Goal: Contribute content

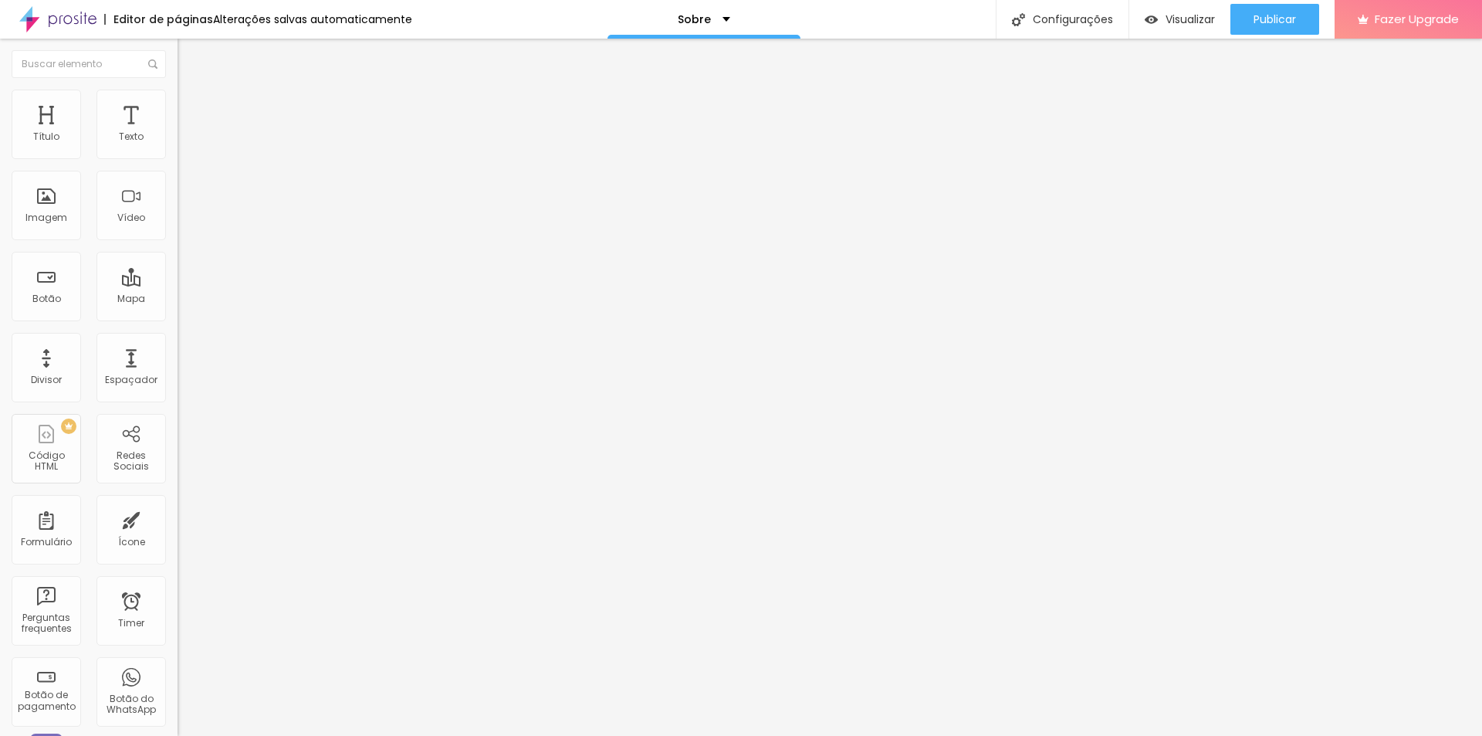
click at [178, 312] on div "Instagram" at bounding box center [267, 316] width 178 height 9
click at [178, 525] on input "https://[URL][DOMAIN_NAME]" at bounding box center [270, 532] width 185 height 15
click at [178, 156] on div "Instagram" at bounding box center [267, 226] width 178 height 213
click at [178, 525] on input "https://[URL][DOMAIN_NAME]" at bounding box center [270, 532] width 185 height 15
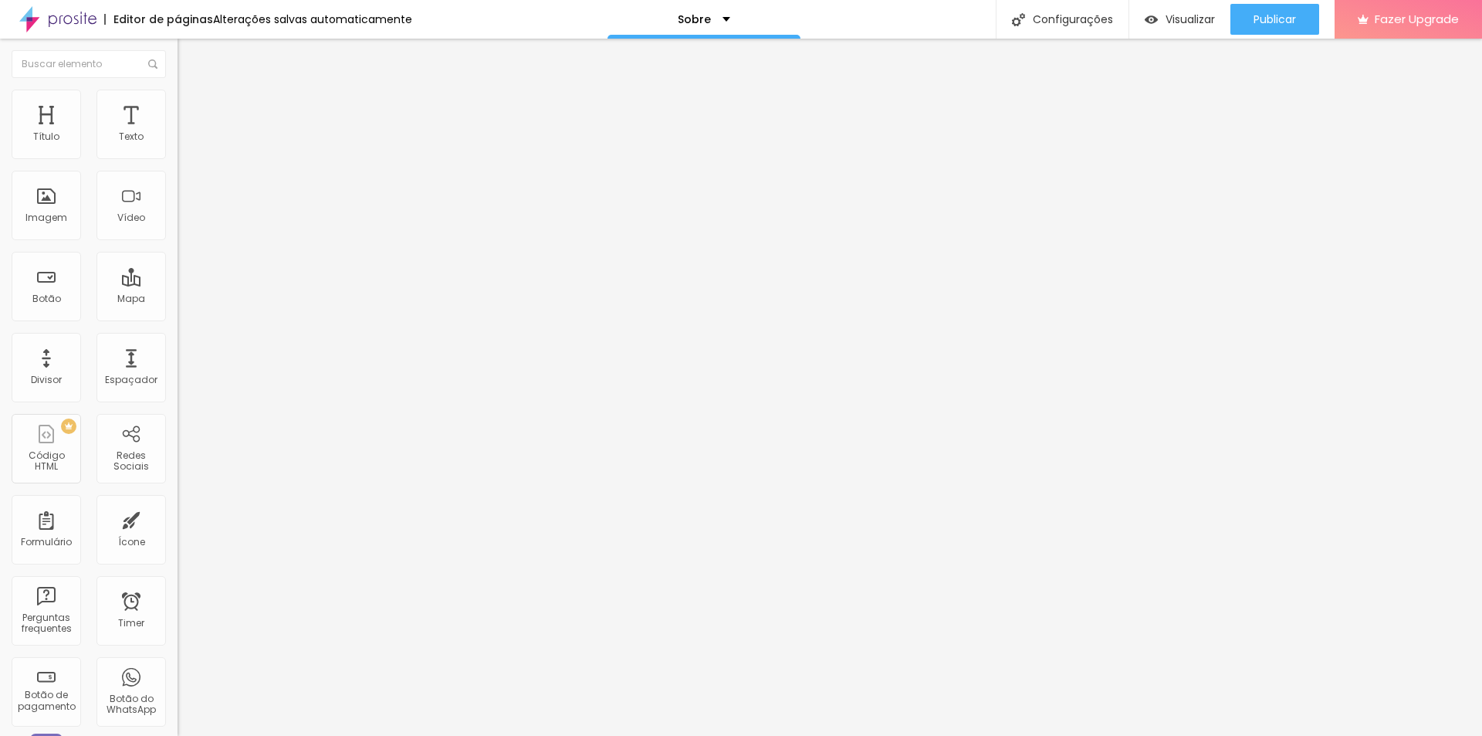
click at [178, 525] on input "https://[URL][DOMAIN_NAME]" at bounding box center [270, 532] width 185 height 15
paste input "text"
type input "[URL][DOMAIN_NAME]"
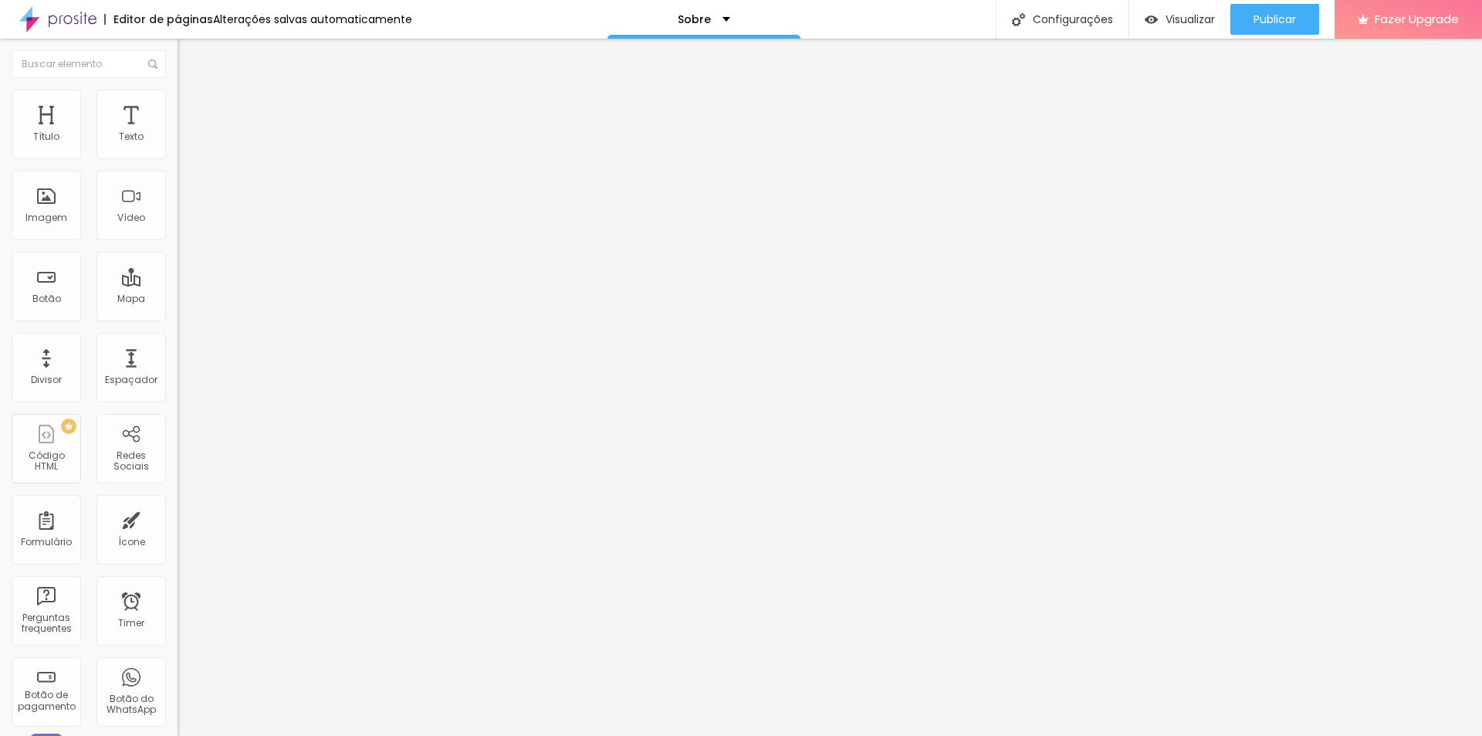
click at [178, 312] on div "Instagram" at bounding box center [267, 316] width 178 height 9
click at [178, 589] on button "+ Adicionar Icone" at bounding box center [226, 596] width 96 height 15
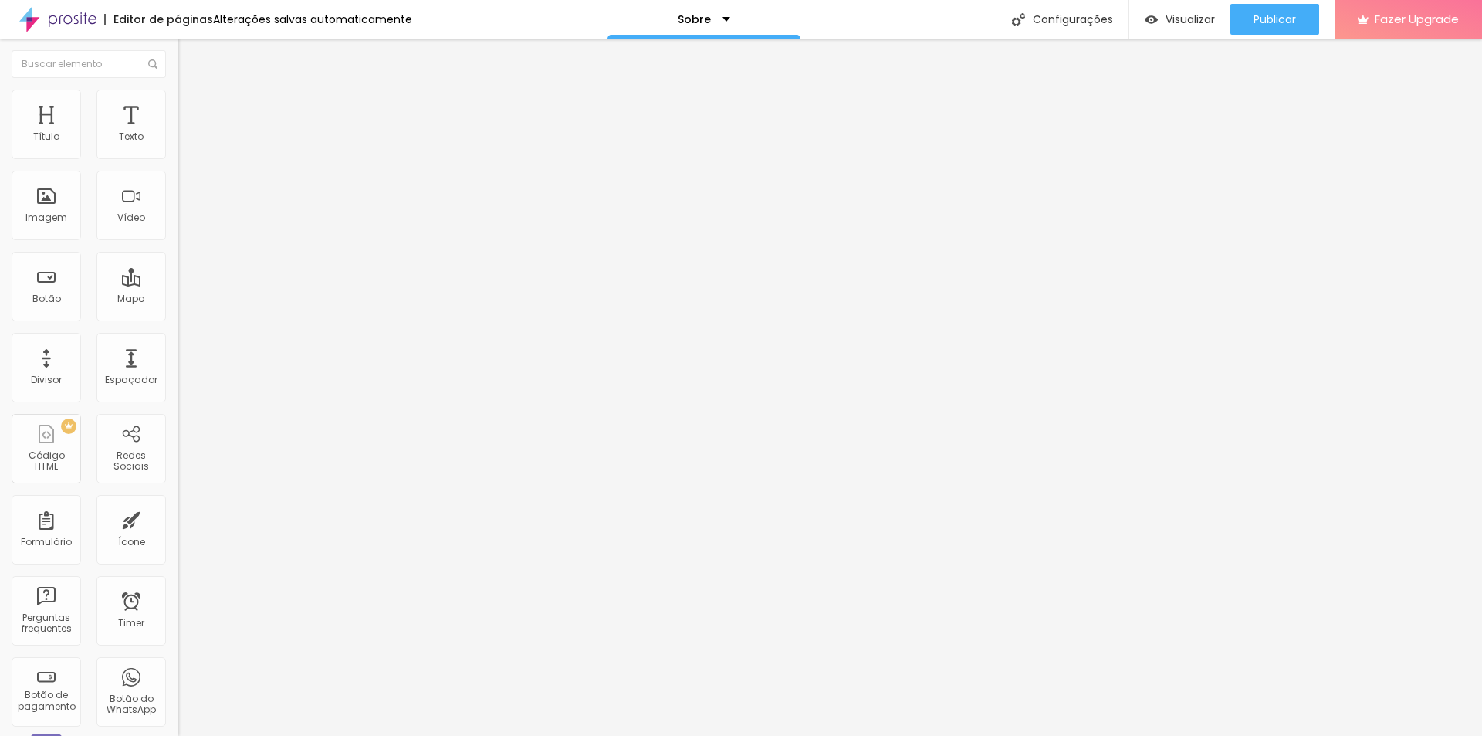
type input "[URL][DOMAIN_NAME]."
click at [178, 427] on div "Editar Redes Sociais Conteúdo Estilo Avançado Instagram Rede social Instagram E…" at bounding box center [267, 387] width 178 height 697
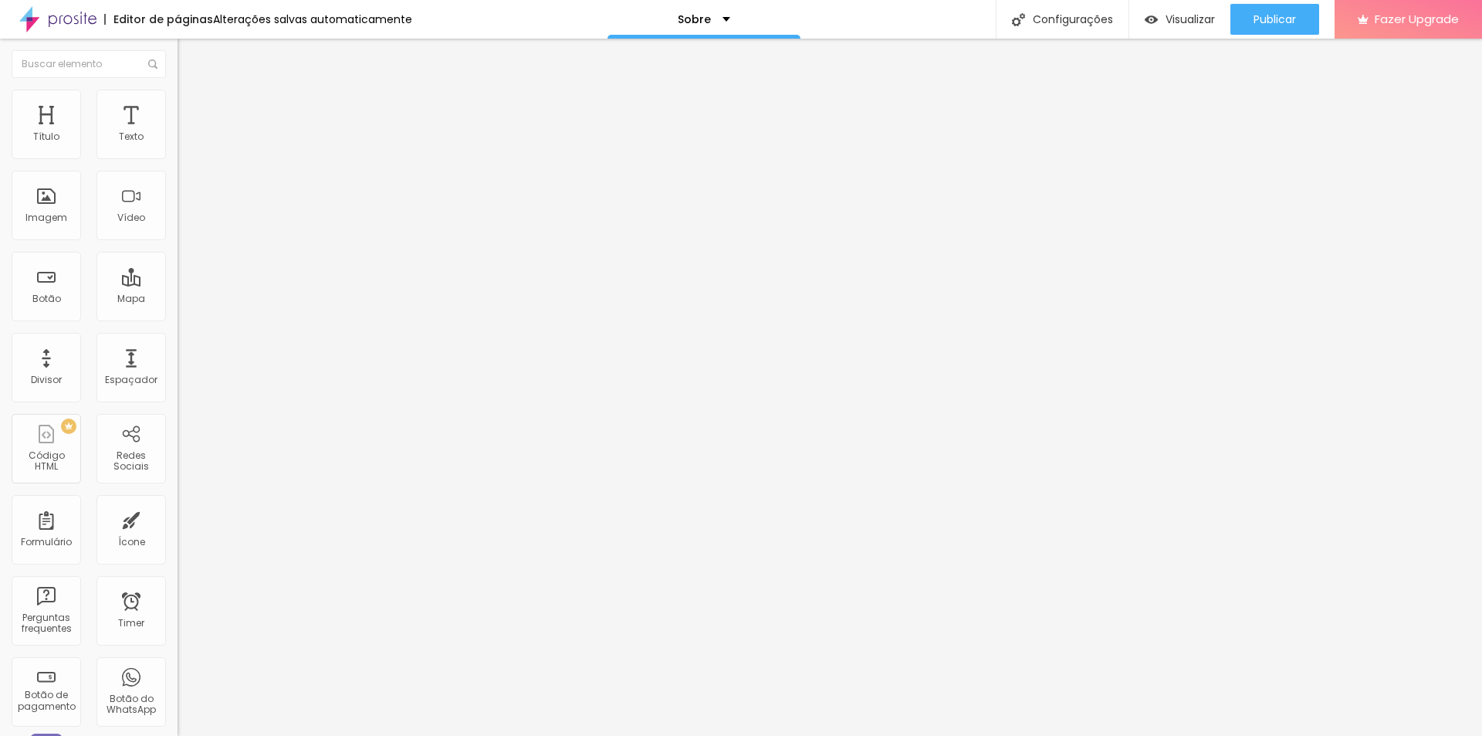
click at [1278, 13] on span "Publicar" at bounding box center [1275, 19] width 42 height 12
click at [1192, 13] on span "Visualizar" at bounding box center [1190, 19] width 49 height 12
click at [1269, 16] on span "Publicar" at bounding box center [1275, 19] width 42 height 12
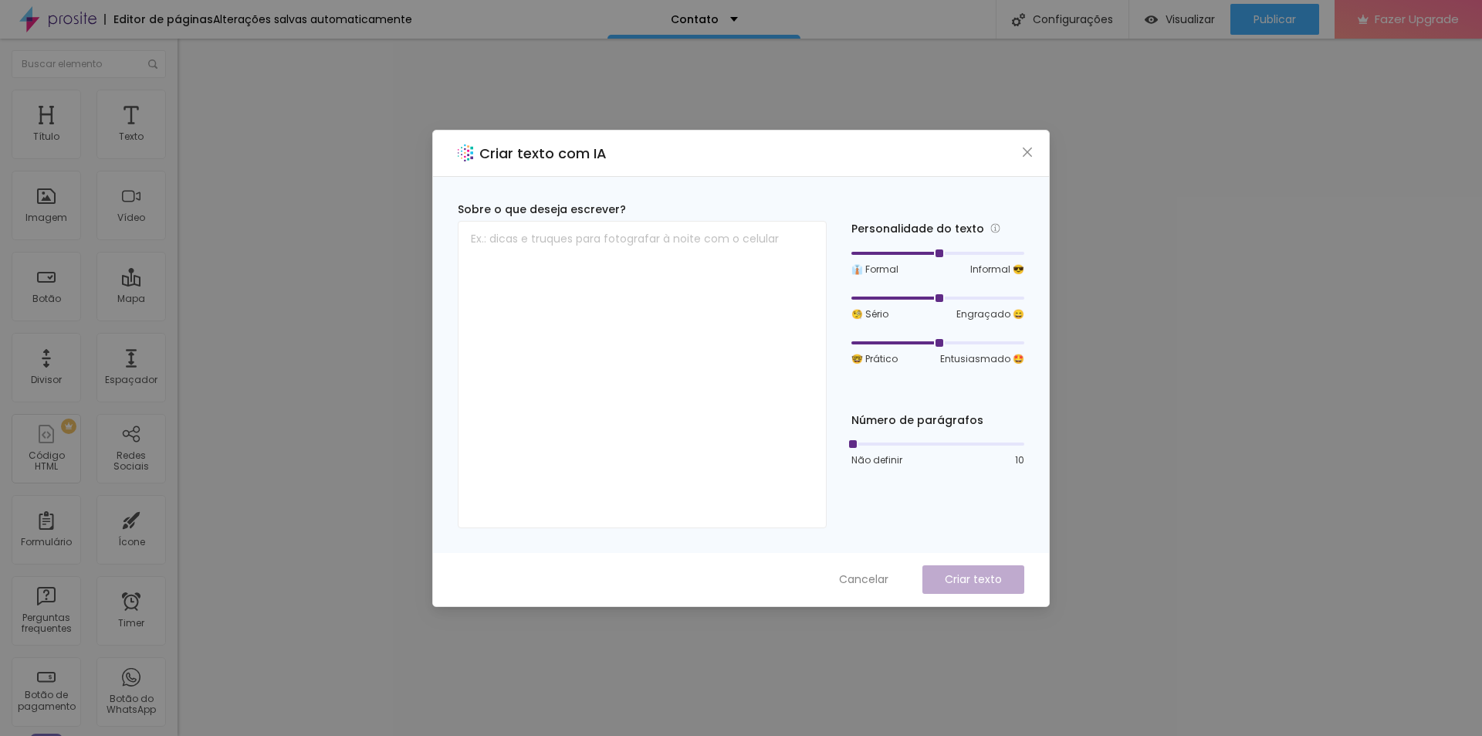
click at [1027, 141] on div "Criar texto com IA" at bounding box center [741, 153] width 616 height 46
click at [1026, 152] on icon "close" at bounding box center [1027, 152] width 12 height 12
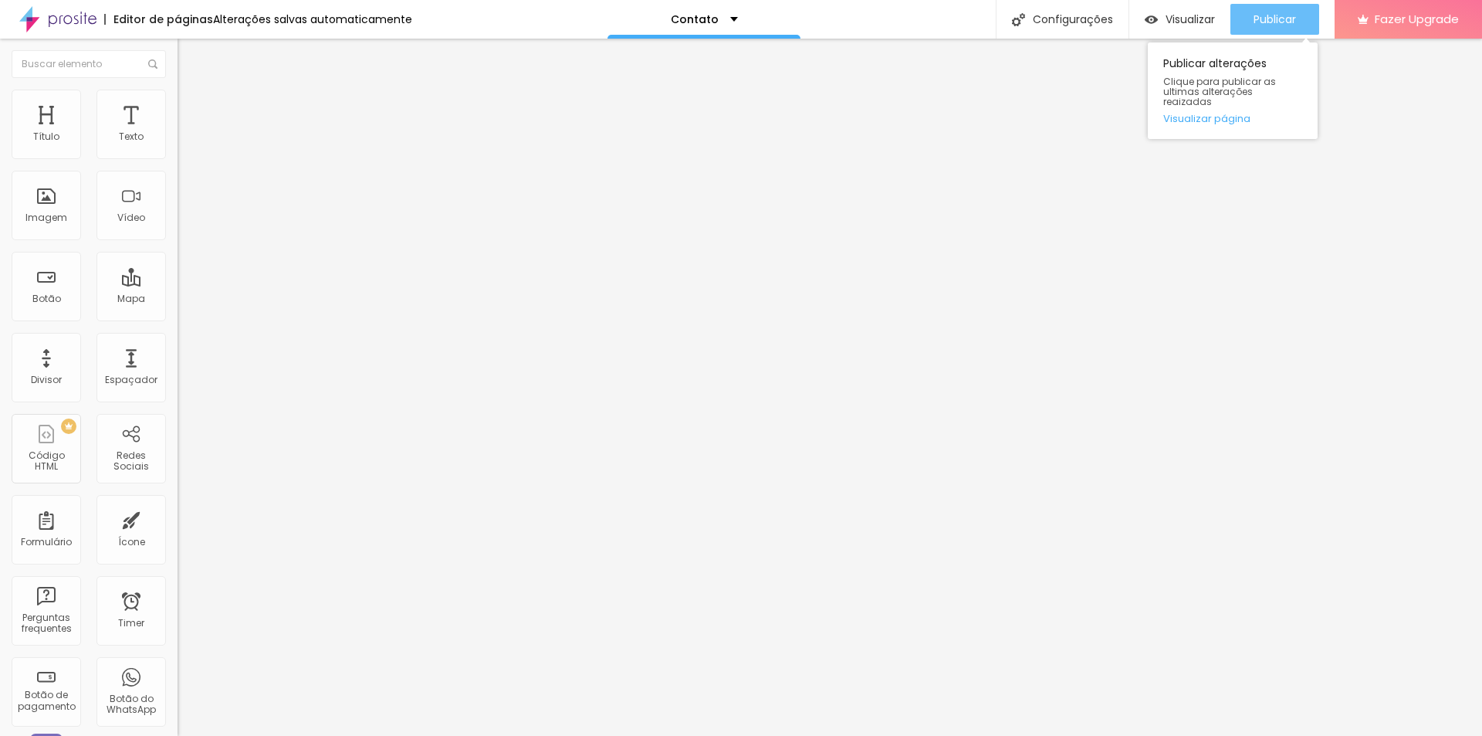
click at [1304, 11] on button "Publicar" at bounding box center [1274, 19] width 89 height 31
click at [178, 90] on li "Estilo" at bounding box center [267, 97] width 178 height 15
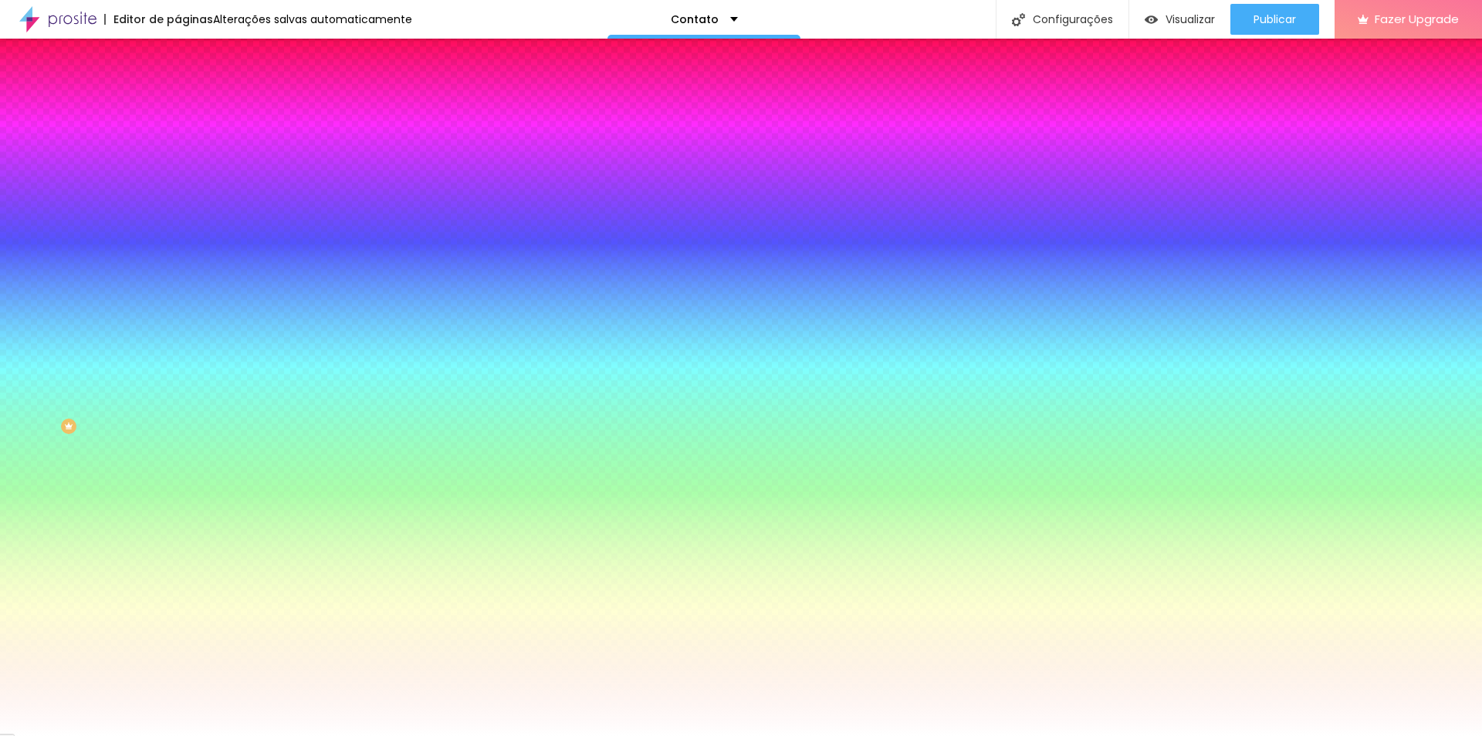
click at [178, 142] on span "Adicionar imagem" at bounding box center [228, 135] width 100 height 13
